Goal: Transaction & Acquisition: Purchase product/service

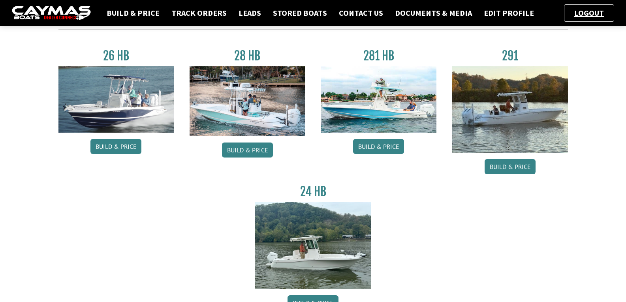
scroll to position [39, 0]
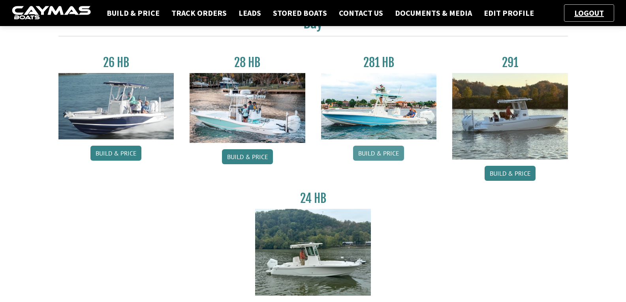
click at [374, 154] on link "Build & Price" at bounding box center [378, 153] width 51 height 15
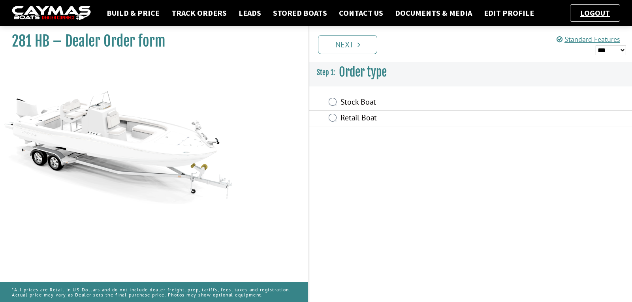
click at [353, 115] on label "Retail Boat" at bounding box center [427, 118] width 175 height 11
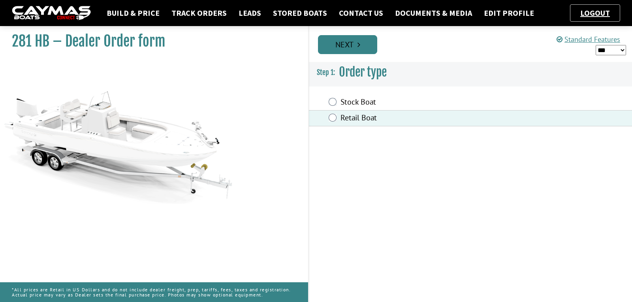
click at [350, 47] on link "Next" at bounding box center [347, 44] width 59 height 19
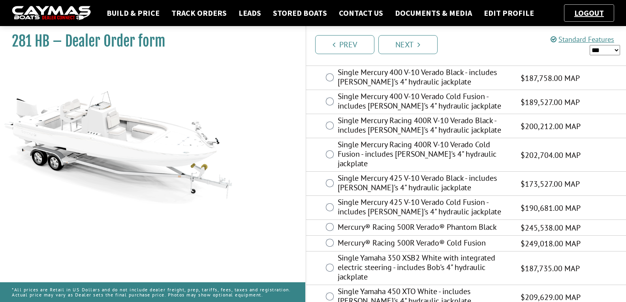
scroll to position [231, 0]
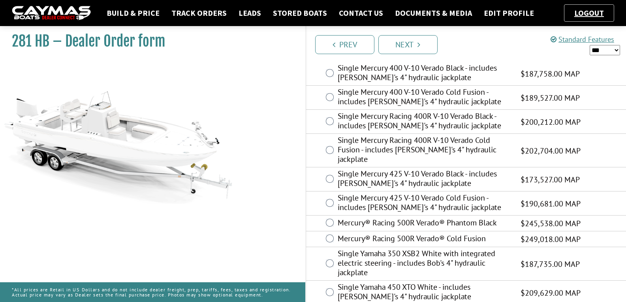
click at [385, 126] on label "Single Mercury Racing 400R V-10 Verado Black - includes Bob's 4" hydraulic jack…" at bounding box center [424, 121] width 173 height 21
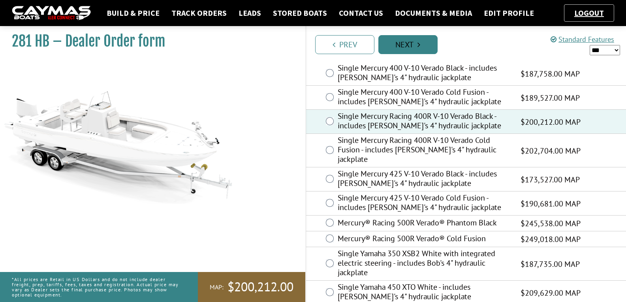
click at [406, 39] on link "Next" at bounding box center [407, 44] width 59 height 19
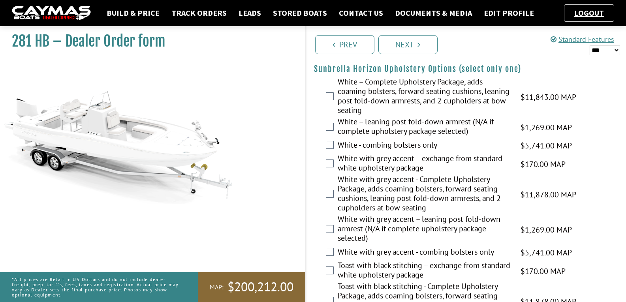
scroll to position [1731, 0]
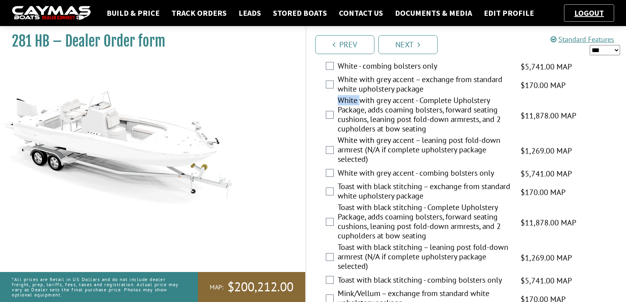
drag, startPoint x: 340, startPoint y: 125, endPoint x: 359, endPoint y: 123, distance: 19.8
click at [359, 123] on label "White with grey accent - Complete Upholstery Package, adds coaming bolsters, fo…" at bounding box center [424, 116] width 173 height 40
click at [288, 124] on div "281 HB – Dealer Order form" at bounding box center [148, 174] width 313 height 302
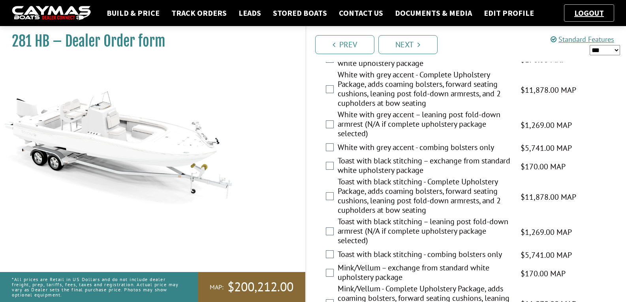
scroll to position [1771, 0]
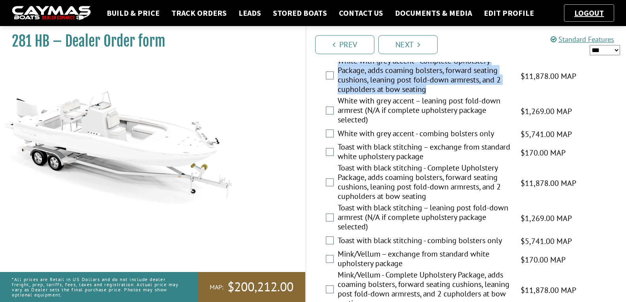
drag, startPoint x: 312, startPoint y: 88, endPoint x: 631, endPoint y: 116, distance: 320.7
click at [445, 96] on div "White with grey accent - Complete Upholstery Package, adds coaming bolsters, fo…" at bounding box center [466, 76] width 320 height 40
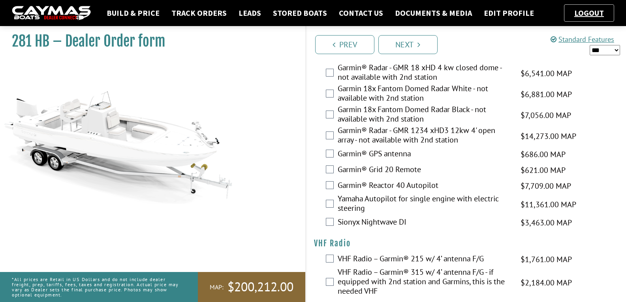
scroll to position [2482, 0]
